Goal: Task Accomplishment & Management: Manage account settings

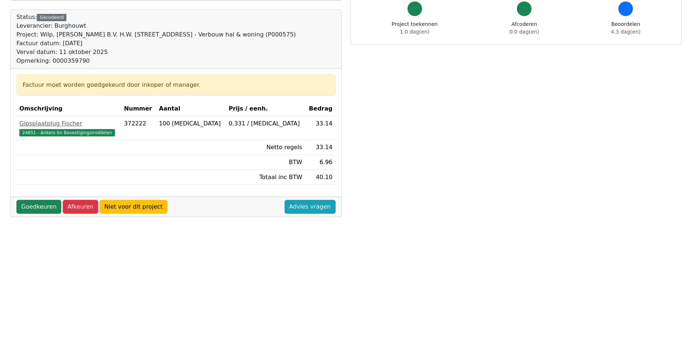
scroll to position [109, 0]
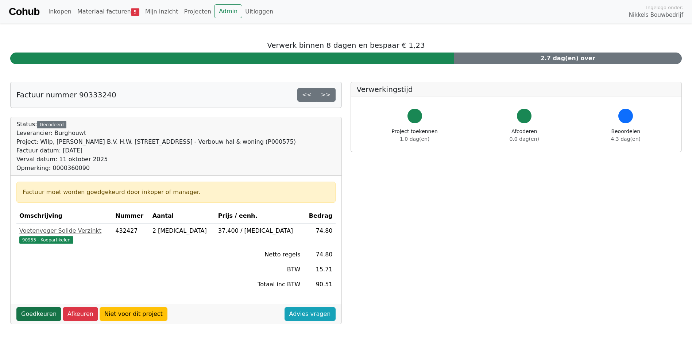
click at [41, 315] on link "Goedkeuren" at bounding box center [38, 314] width 45 height 14
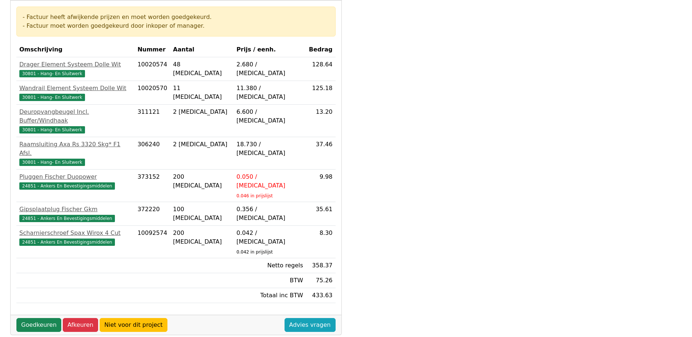
scroll to position [219, 0]
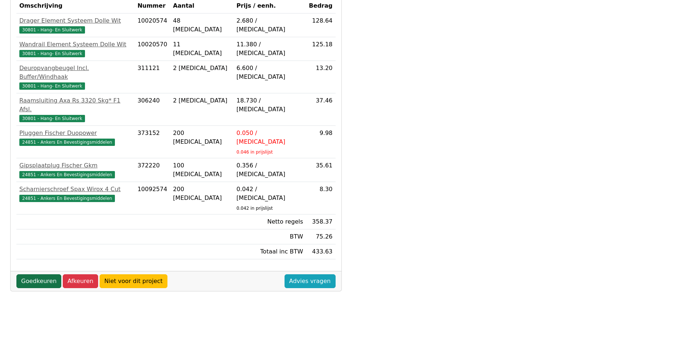
click at [45, 274] on link "Goedkeuren" at bounding box center [38, 281] width 45 height 14
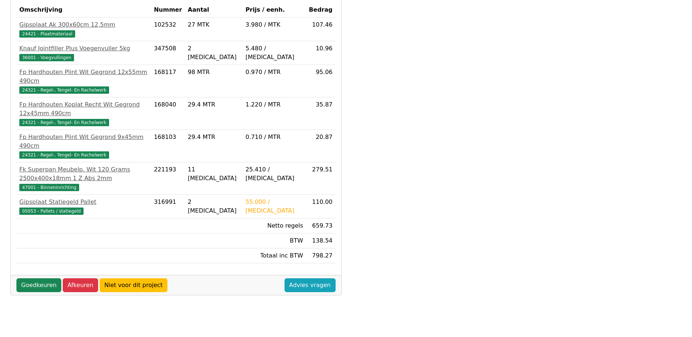
scroll to position [172, 0]
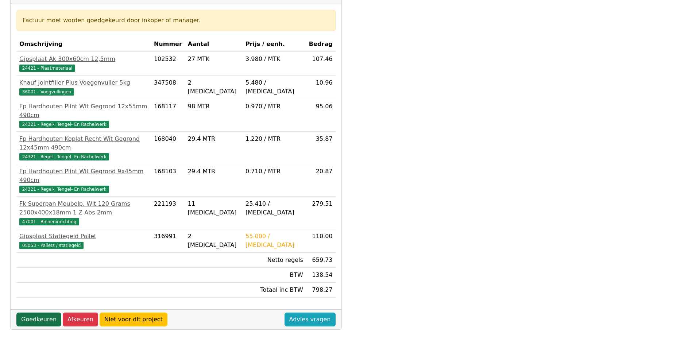
click at [34, 313] on link "Goedkeuren" at bounding box center [38, 320] width 45 height 14
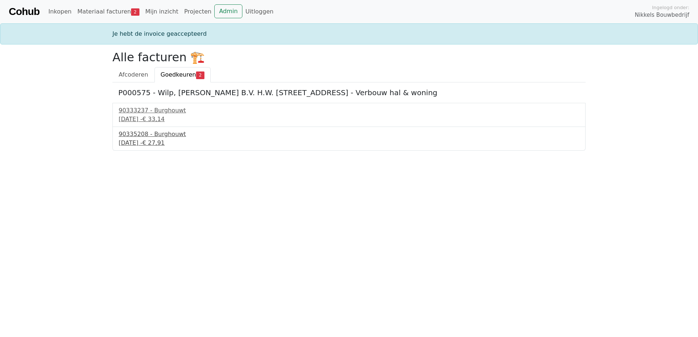
click at [154, 136] on div "90335208 - Burghouwt" at bounding box center [349, 134] width 460 height 9
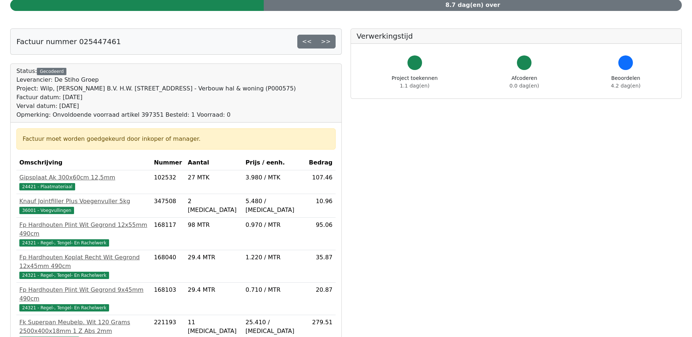
scroll to position [26, 0]
